Goal: Task Accomplishment & Management: Use online tool/utility

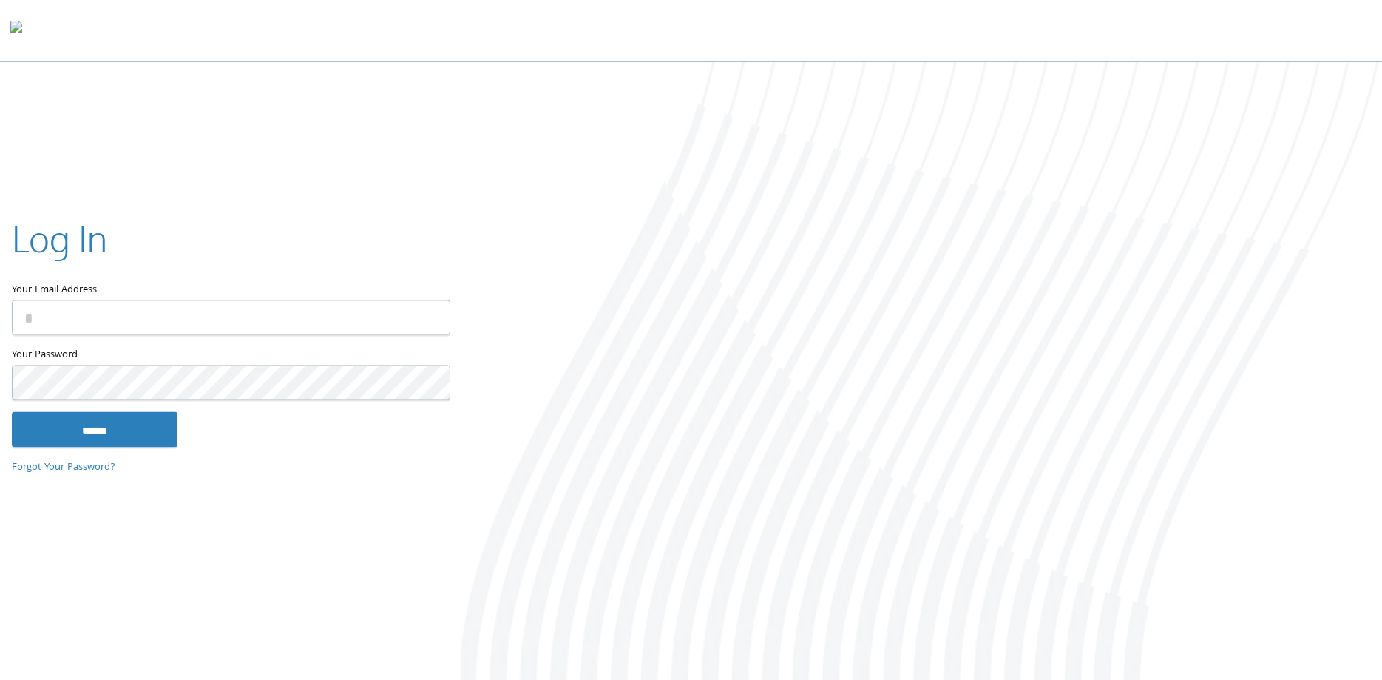
click at [327, 309] on input "Your Email Address" at bounding box center [231, 317] width 439 height 35
type input "**********"
click at [12, 411] on input "******" at bounding box center [95, 428] width 166 height 35
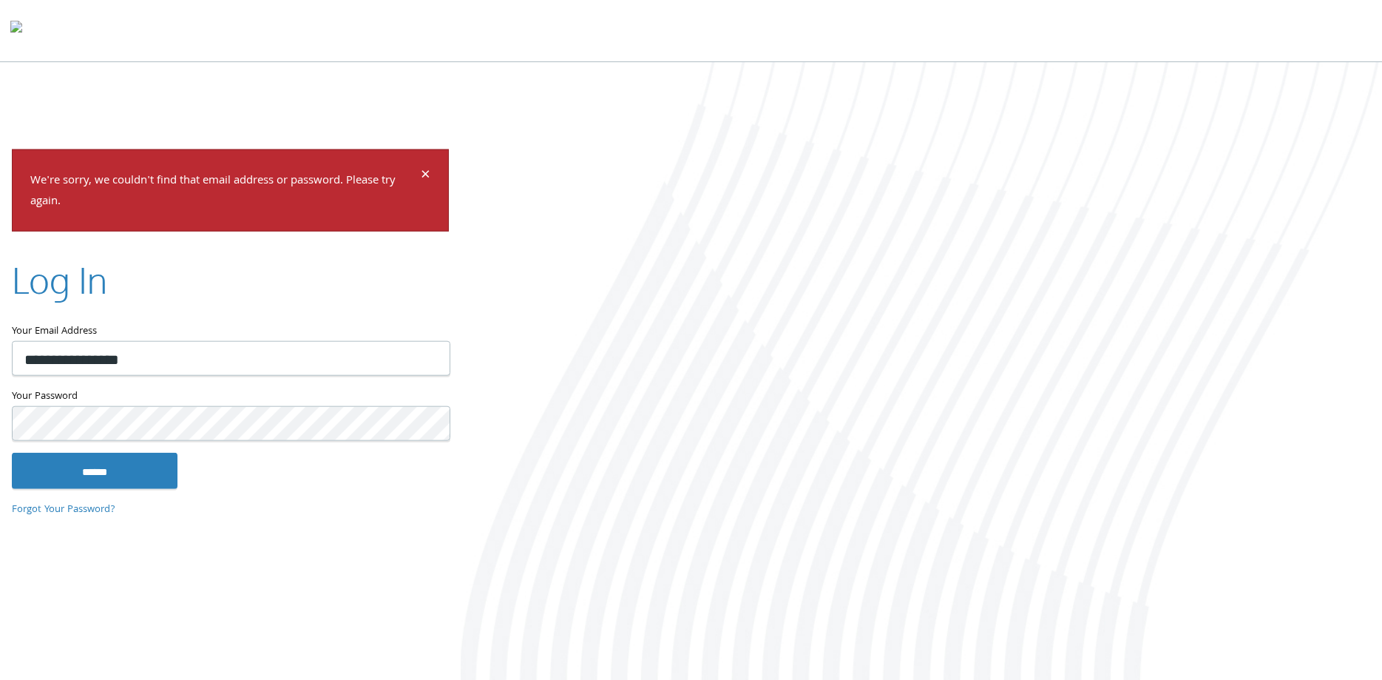
click at [12, 453] on input "******" at bounding box center [95, 470] width 166 height 35
